Goal: Book appointment/travel/reservation

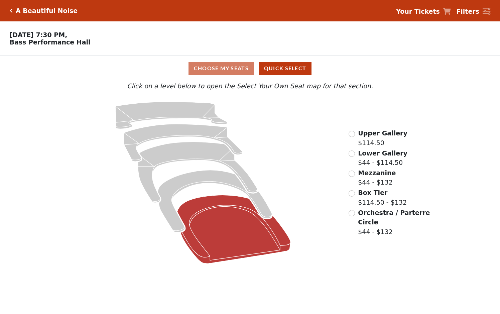
click at [220, 210] on icon at bounding box center [235, 229] width 114 height 69
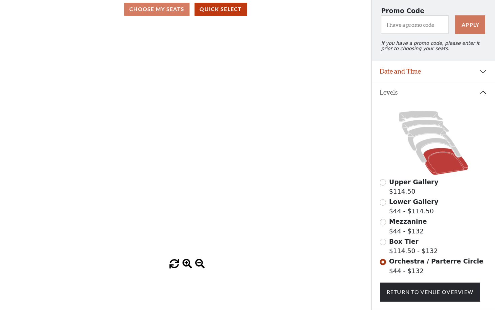
scroll to position [67, 0]
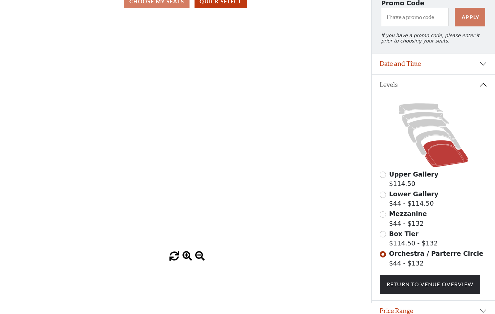
click at [388, 219] on div "Mezzanine $44 - $132" at bounding box center [434, 218] width 108 height 19
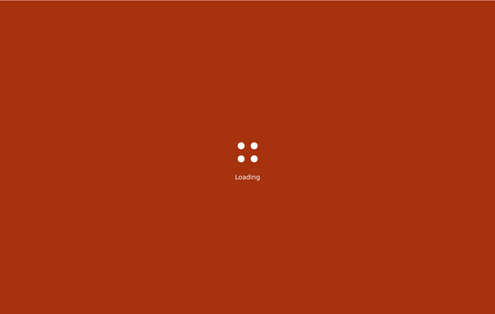
scroll to position [0, 0]
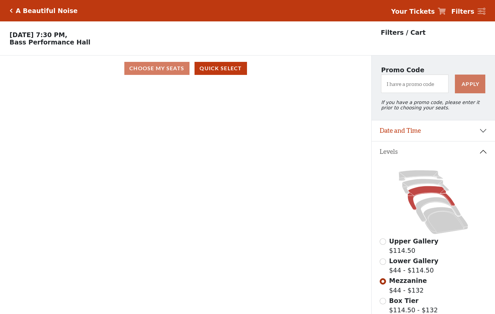
click at [399, 264] on span "Lower Gallery" at bounding box center [413, 260] width 49 height 7
click at [399, 245] on span "Upper Gallery" at bounding box center [413, 240] width 49 height 7
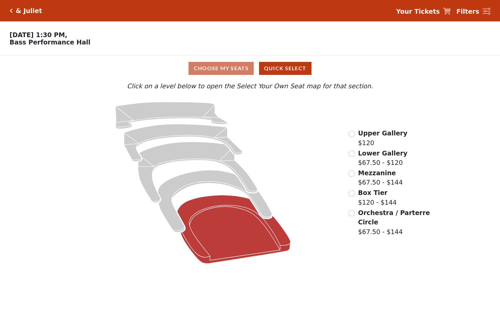
click at [194, 227] on icon at bounding box center [235, 229] width 114 height 69
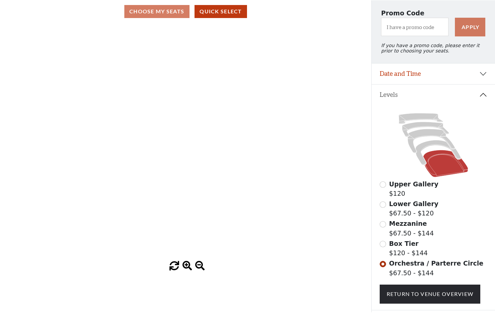
scroll to position [67, 0]
